Goal: Register for event/course

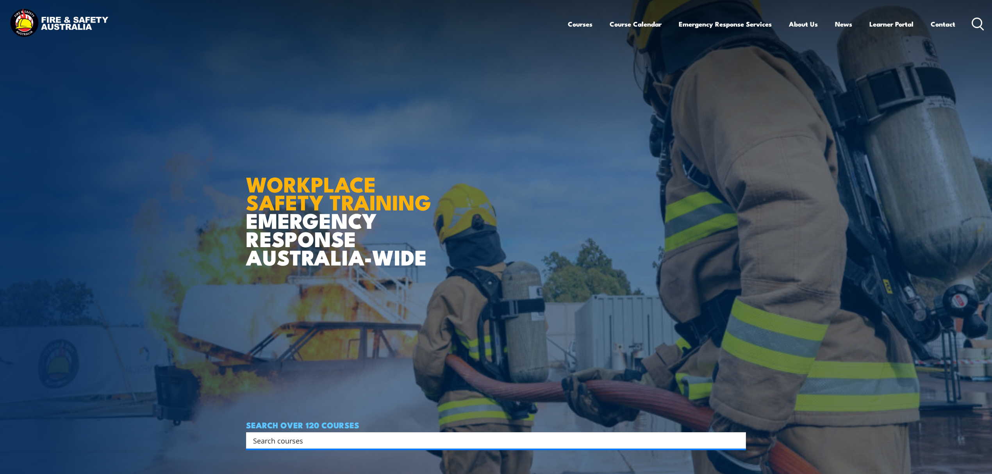
click at [307, 441] on input "Search input" at bounding box center [491, 441] width 476 height 12
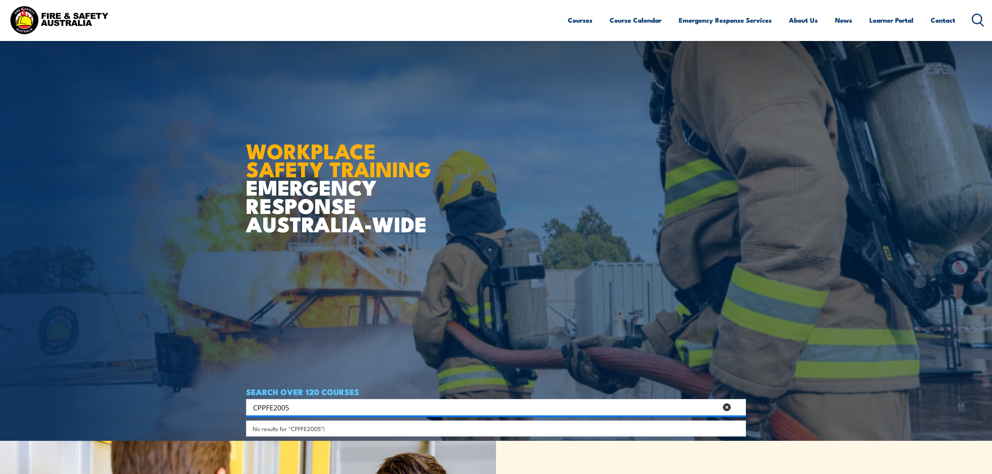
scroll to position [52, 0]
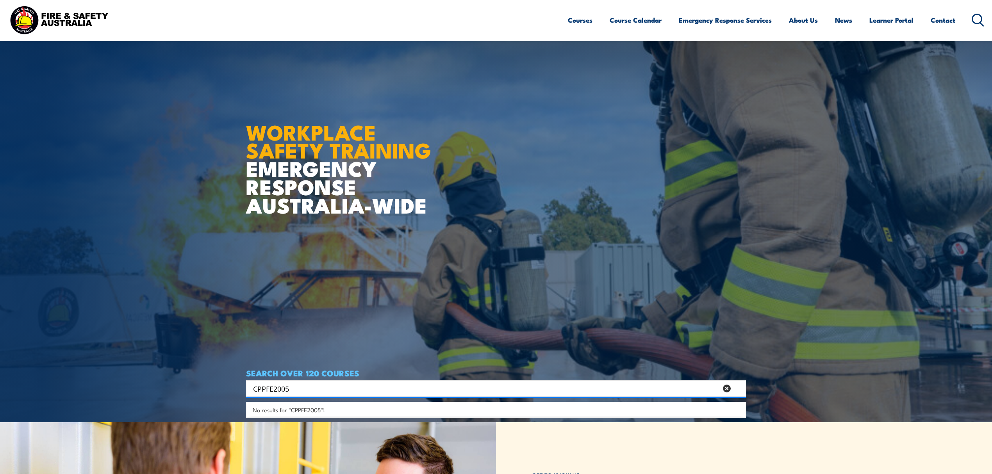
type input "CPPFE2005"
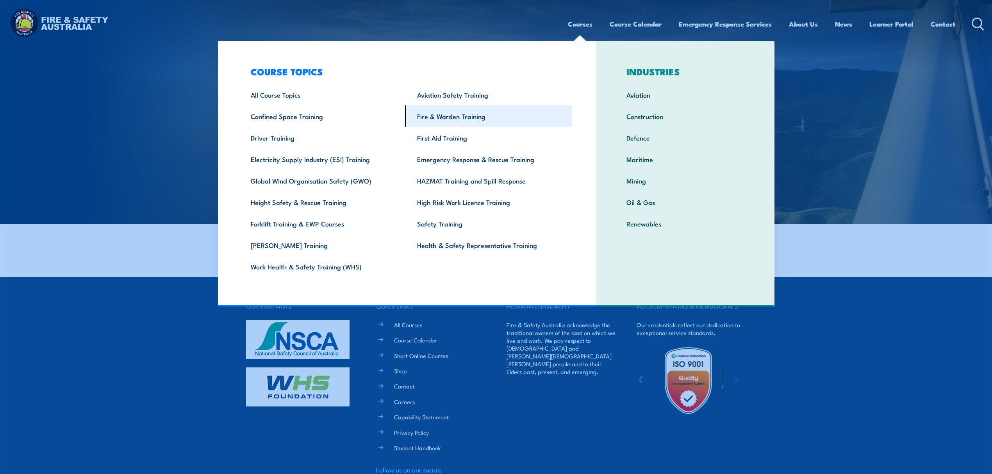
click at [497, 114] on link "Fire & Warden Training" at bounding box center [488, 115] width 167 height 21
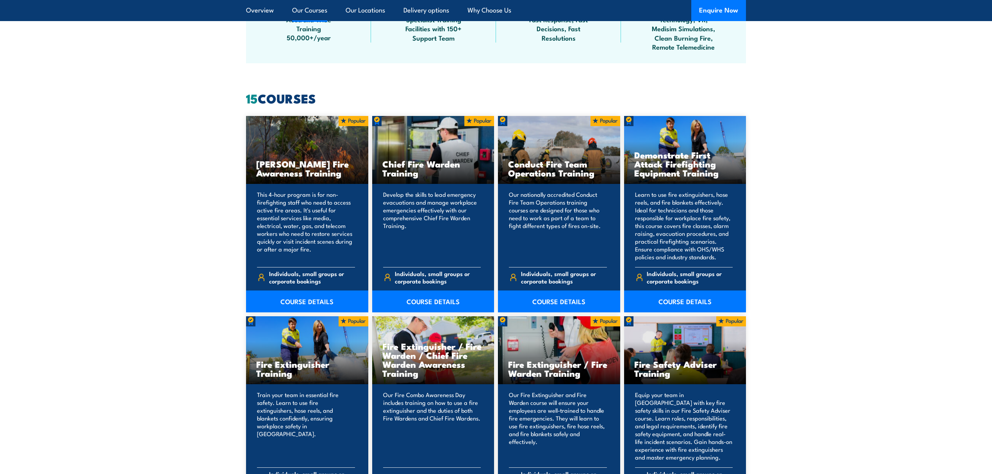
scroll to position [573, 0]
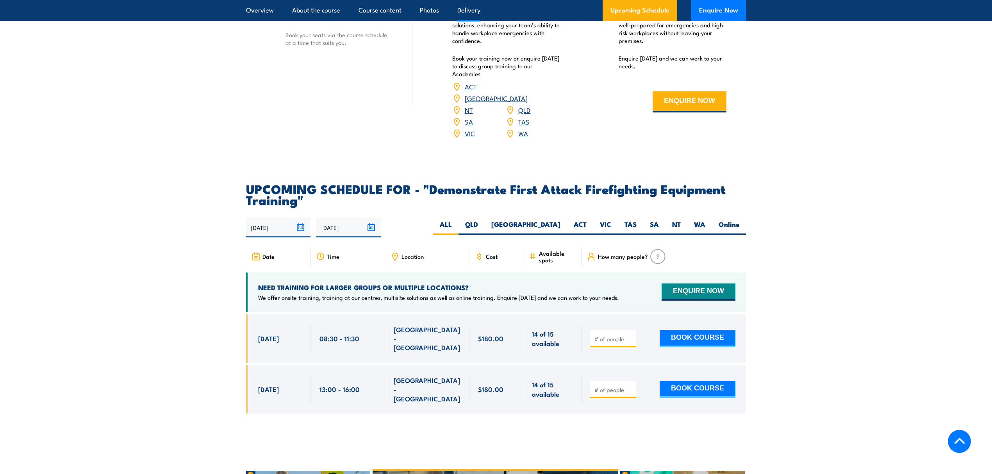
scroll to position [1250, 0]
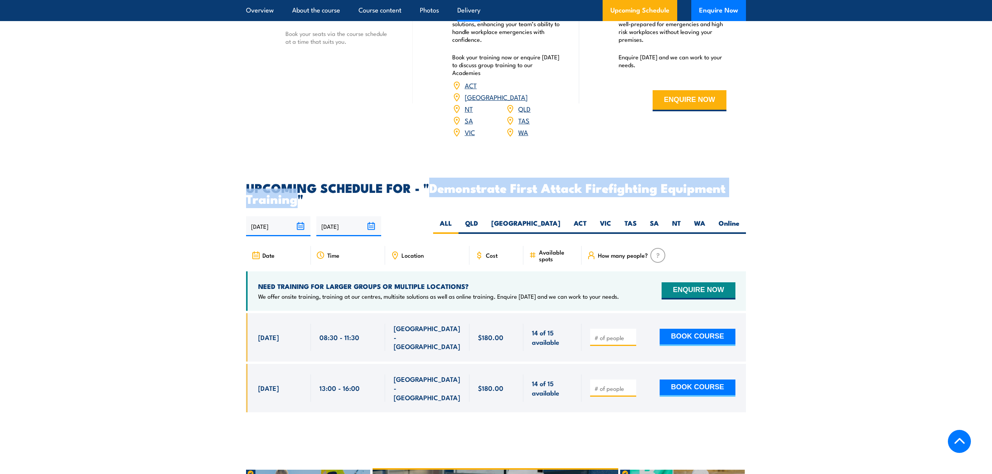
drag, startPoint x: 432, startPoint y: 169, endPoint x: 297, endPoint y: 185, distance: 135.8
click at [297, 185] on h2 "UPCOMING SCHEDULE FOR - "Demonstrate First Attack Firefighting Equipment Traini…" at bounding box center [496, 193] width 500 height 22
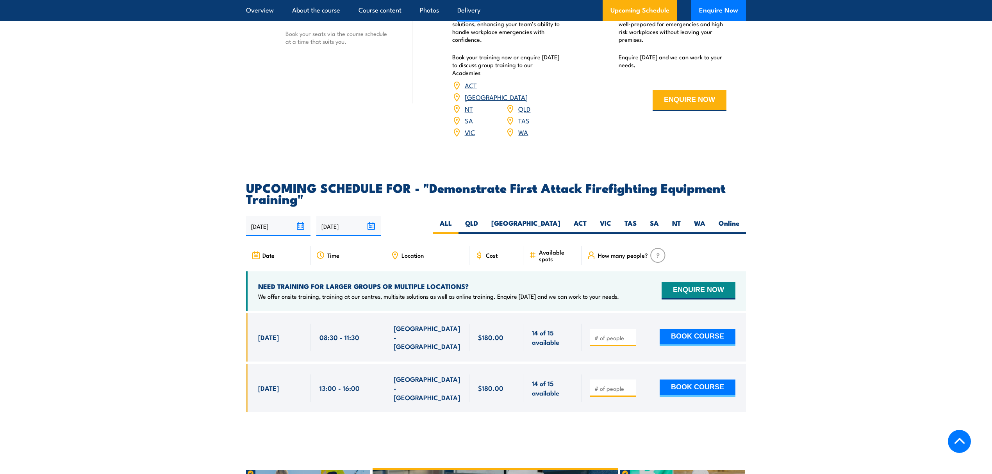
click at [333, 182] on h2 "UPCOMING SCHEDULE FOR - "Demonstrate First Attack Firefighting Equipment Traini…" at bounding box center [496, 193] width 500 height 22
click at [705, 219] on label "WA" at bounding box center [699, 226] width 25 height 15
click at [705, 219] on input "WA" at bounding box center [707, 221] width 5 height 5
radio input "true"
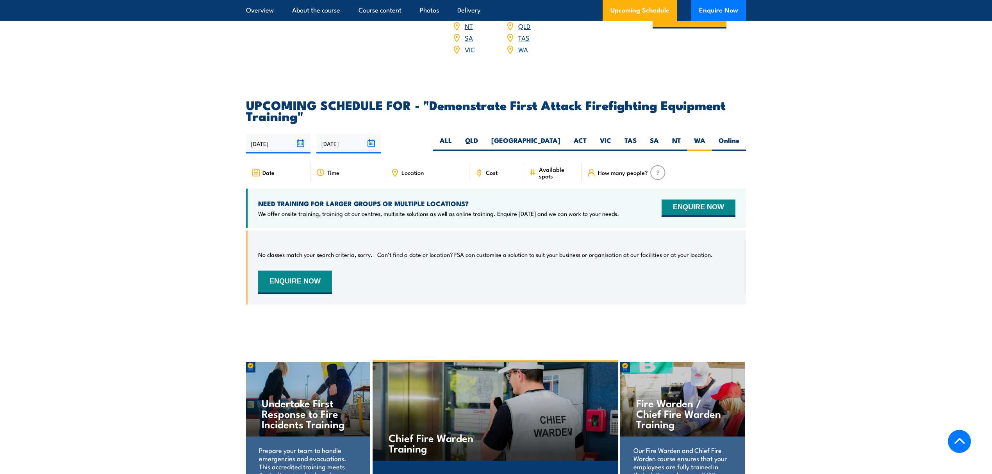
scroll to position [1312, 0]
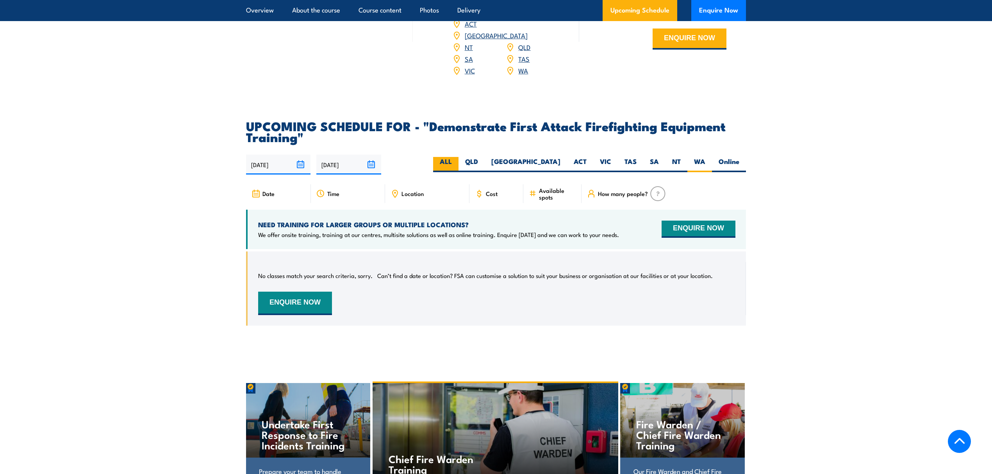
click at [459, 157] on label "ALL" at bounding box center [445, 164] width 25 height 15
click at [457, 157] on input "ALL" at bounding box center [454, 159] width 5 height 5
radio input "true"
